Goal: Navigation & Orientation: Find specific page/section

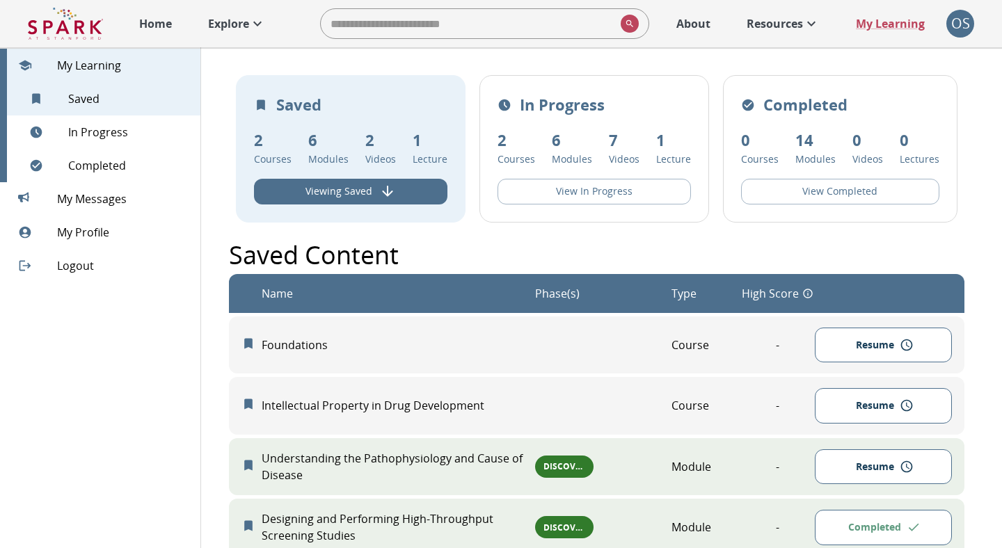
click at [956, 26] on div "OS" at bounding box center [960, 24] width 28 height 28
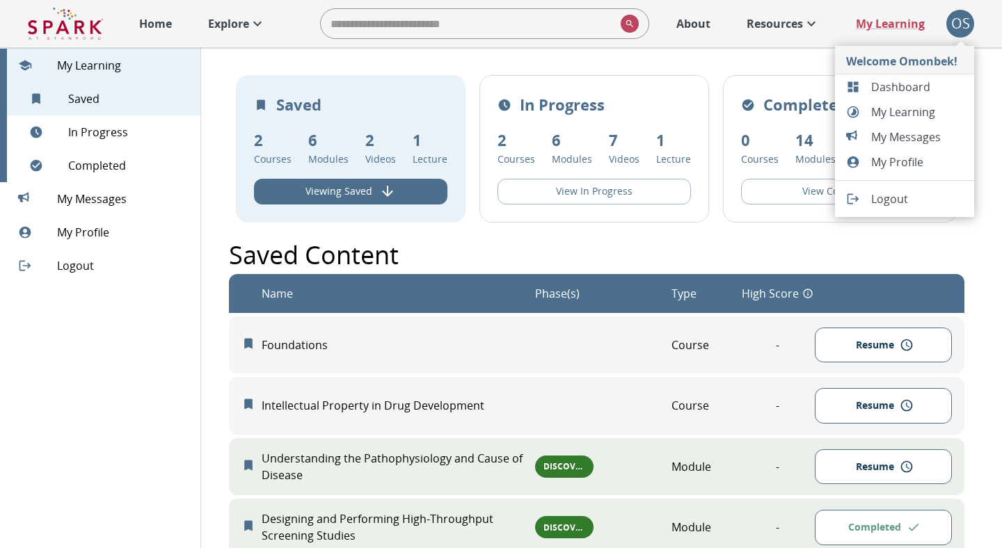
click at [887, 89] on span "Dashboard" at bounding box center [917, 87] width 92 height 17
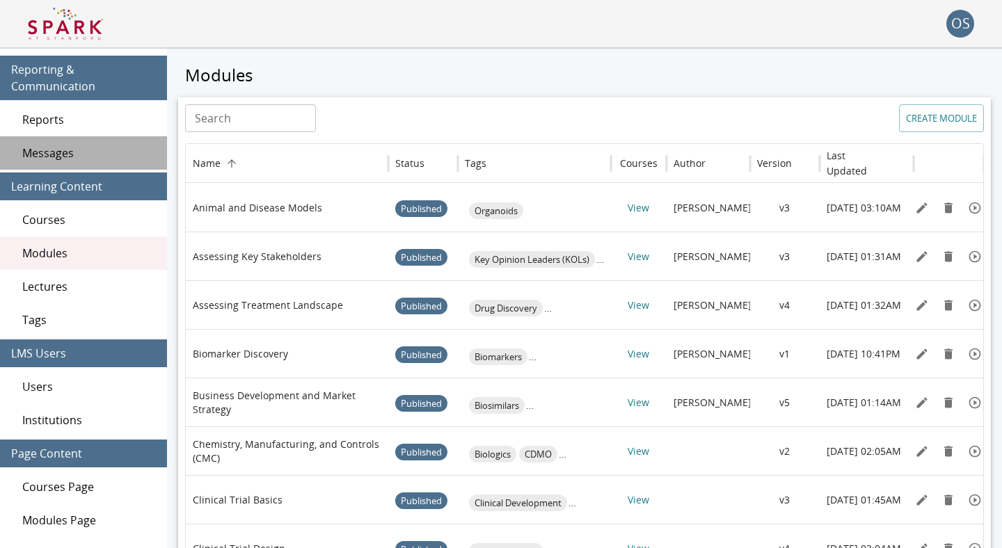
click at [67, 159] on span "Messages" at bounding box center [89, 153] width 134 height 17
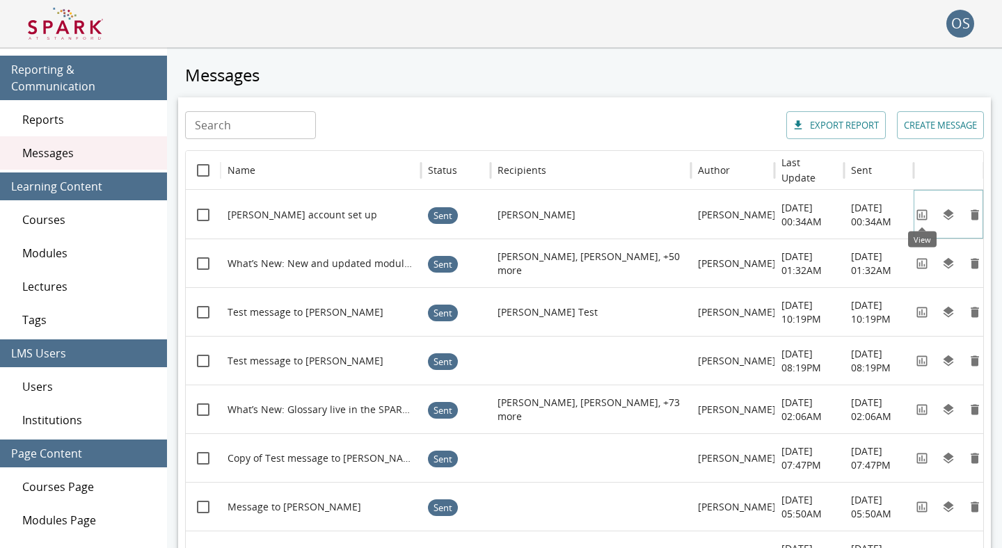
click at [921, 218] on icon "View" at bounding box center [922, 215] width 14 height 14
